Goal: Obtain resource: Obtain resource

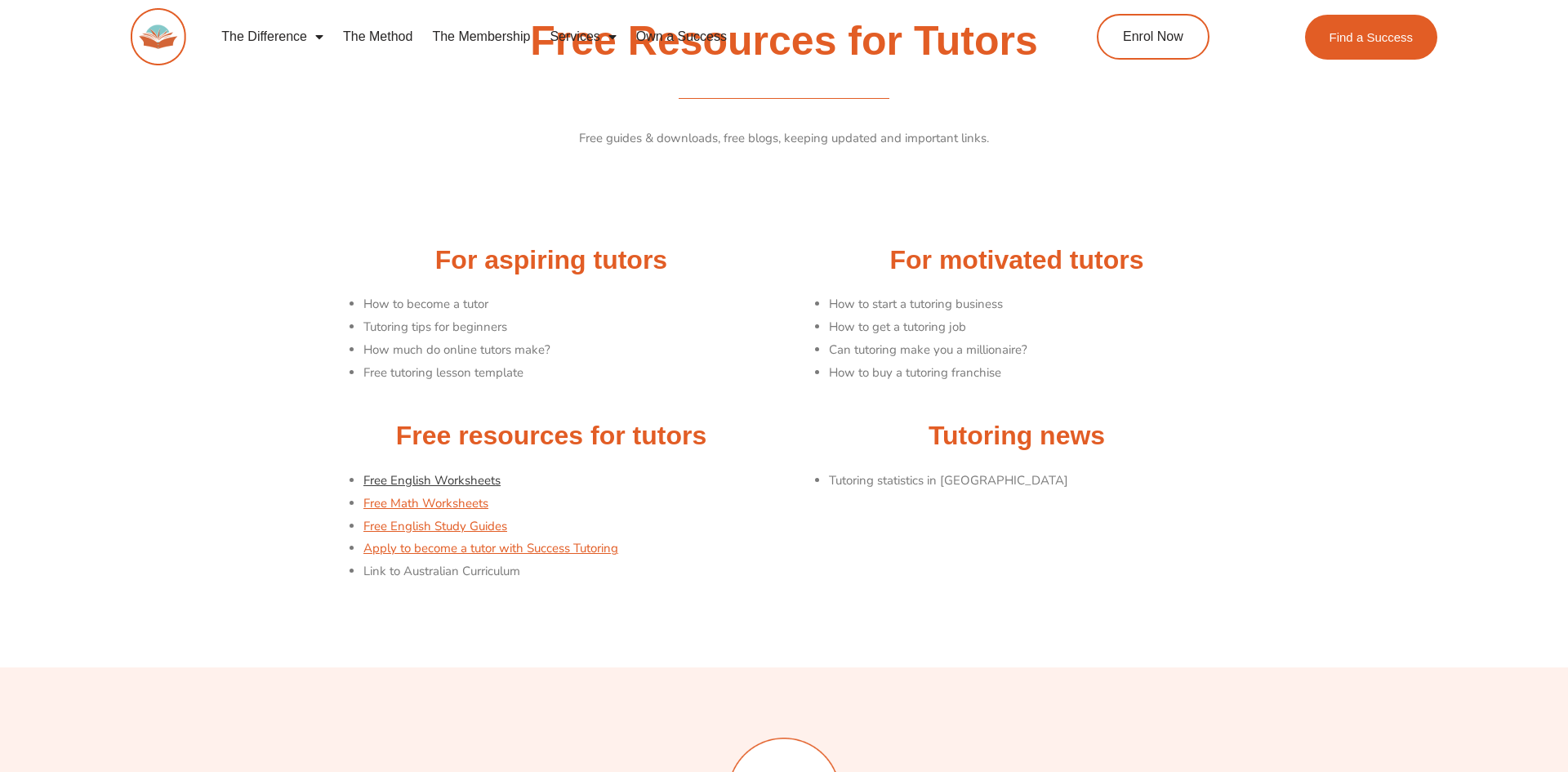
click at [480, 475] on link "Free English Worksheets" at bounding box center [432, 480] width 137 height 16
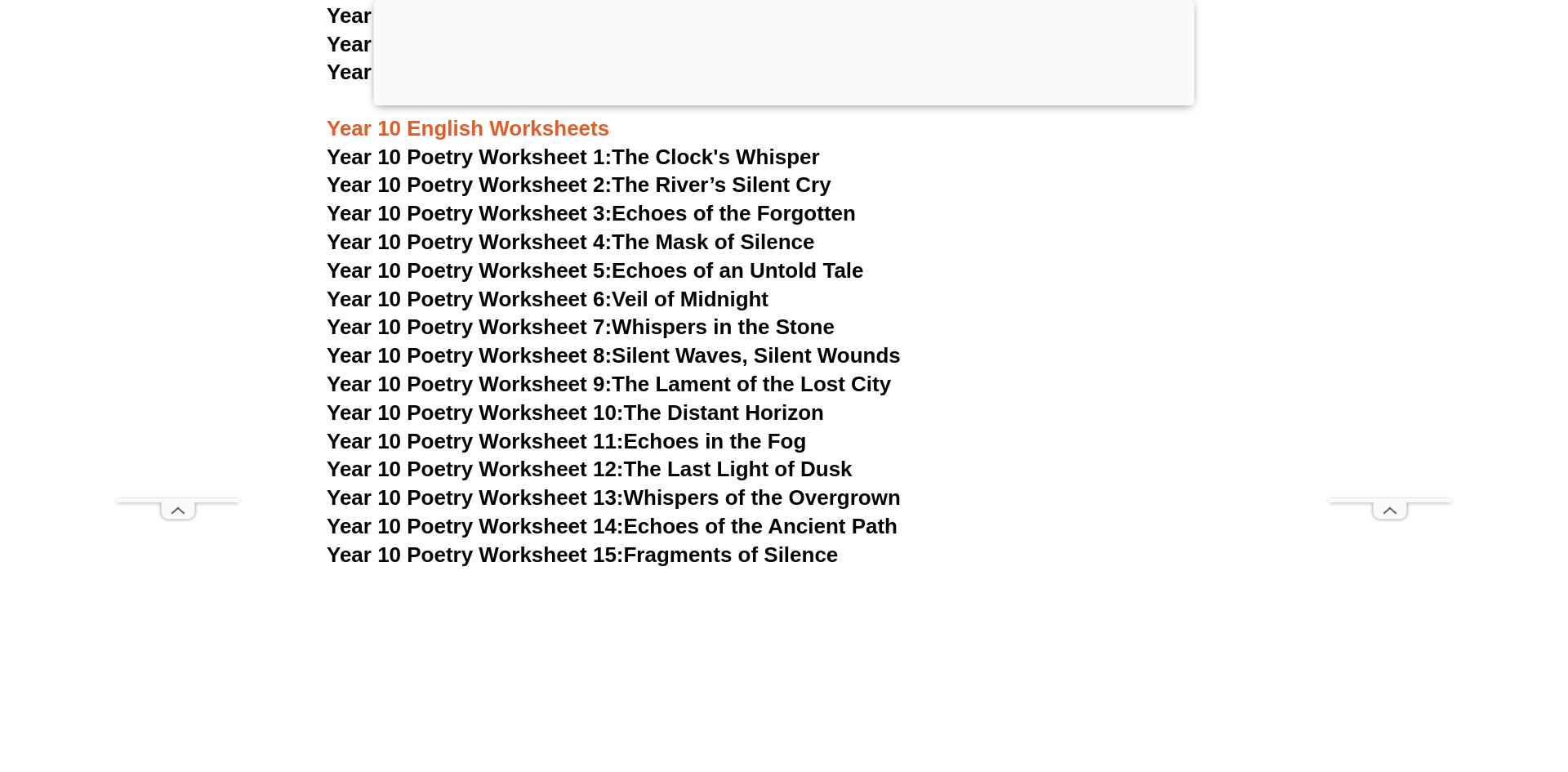
scroll to position [11805, 0]
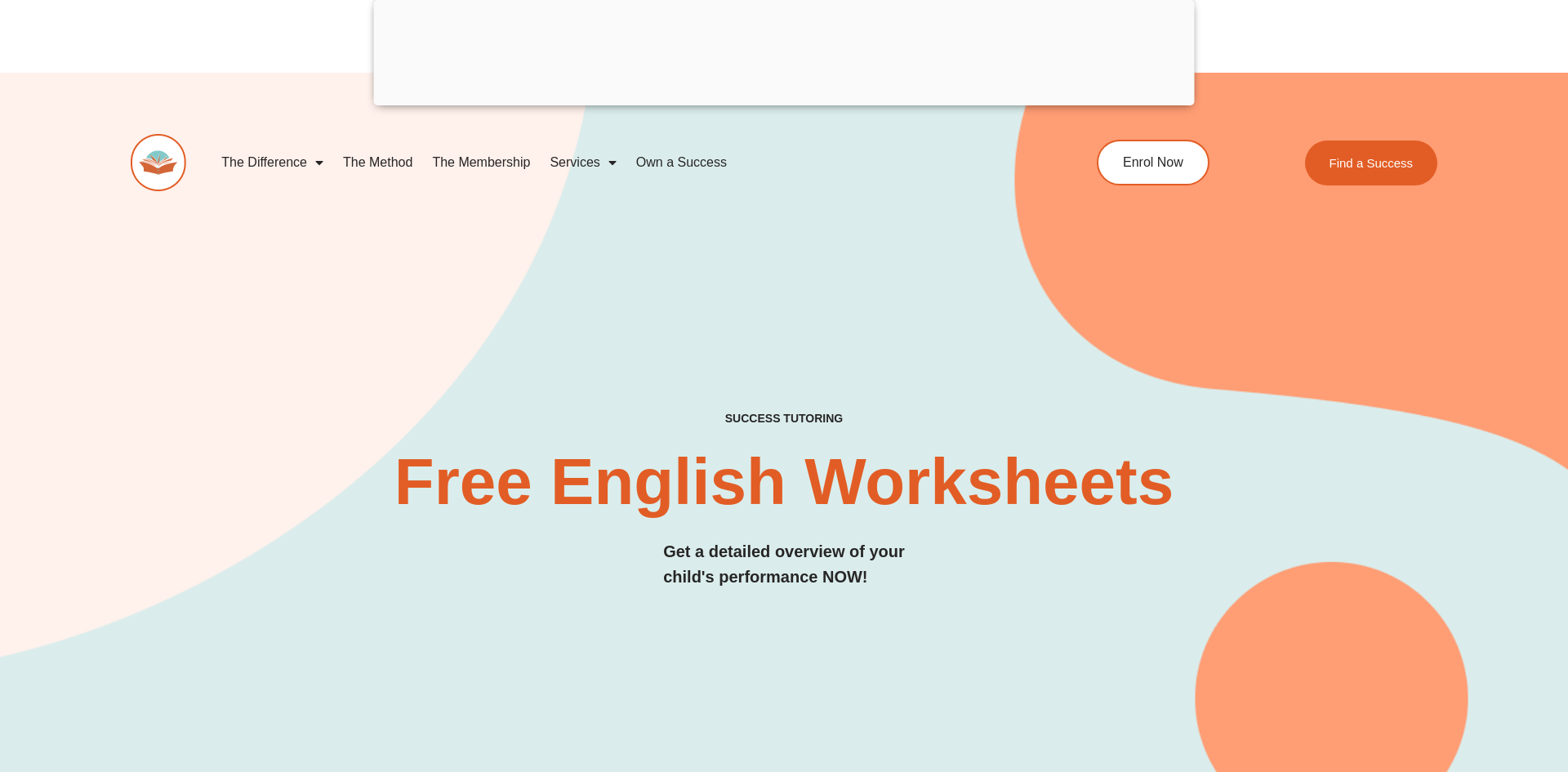
click at [786, 101] on div at bounding box center [784, 101] width 821 height 0
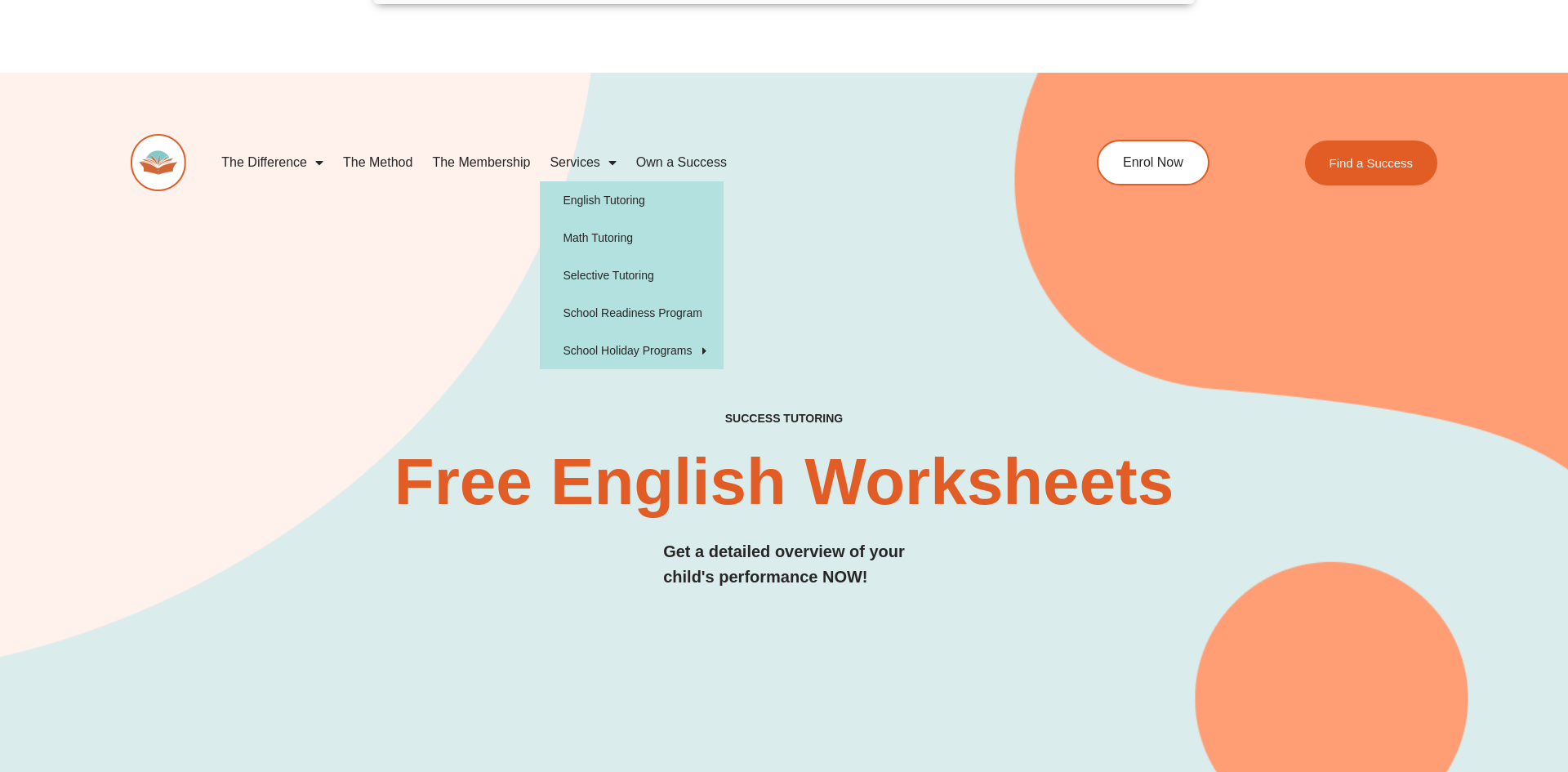
click at [589, 160] on link "Services" at bounding box center [582, 162] width 86 height 38
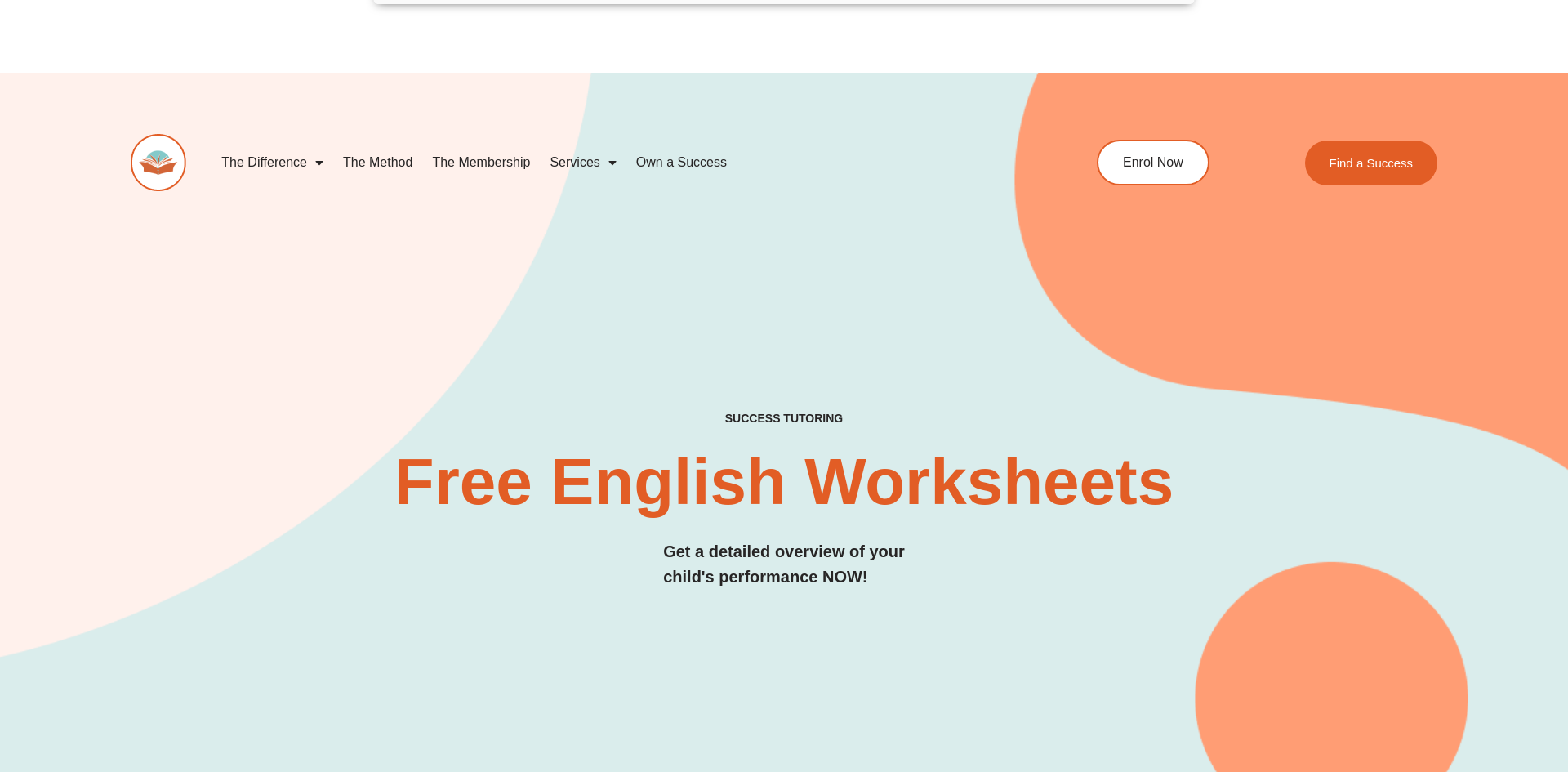
click at [589, 160] on link "Services" at bounding box center [582, 162] width 86 height 38
click at [1365, 172] on link "Find a Success" at bounding box center [1372, 162] width 140 height 47
